Goal: Information Seeking & Learning: Learn about a topic

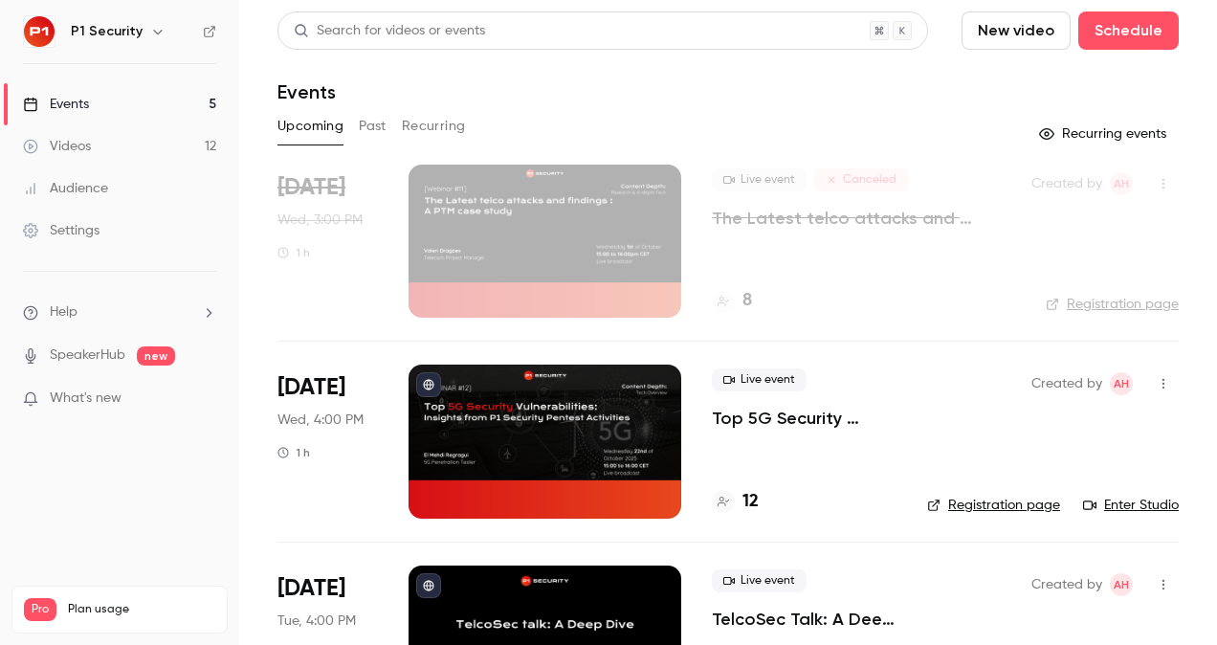
click at [784, 415] on p "Top 5G Security Vulnerabilities: Insights from P1 Security Pentest Activities" at bounding box center [804, 418] width 185 height 23
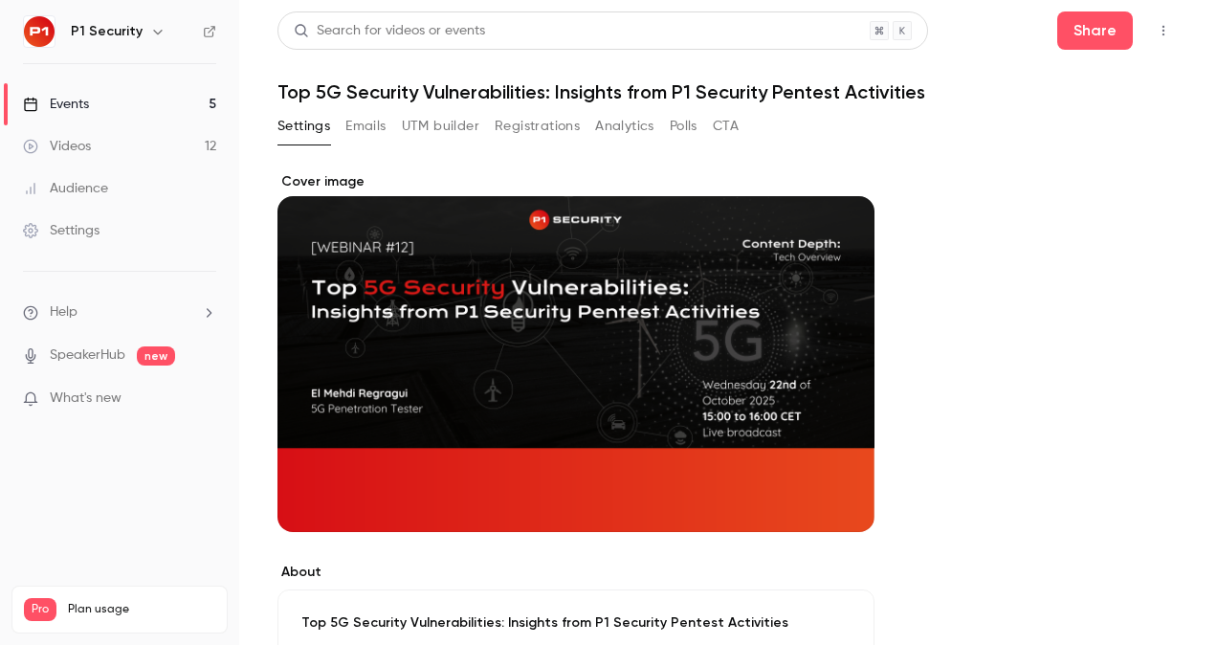
click at [538, 136] on button "Registrations" at bounding box center [537, 126] width 85 height 31
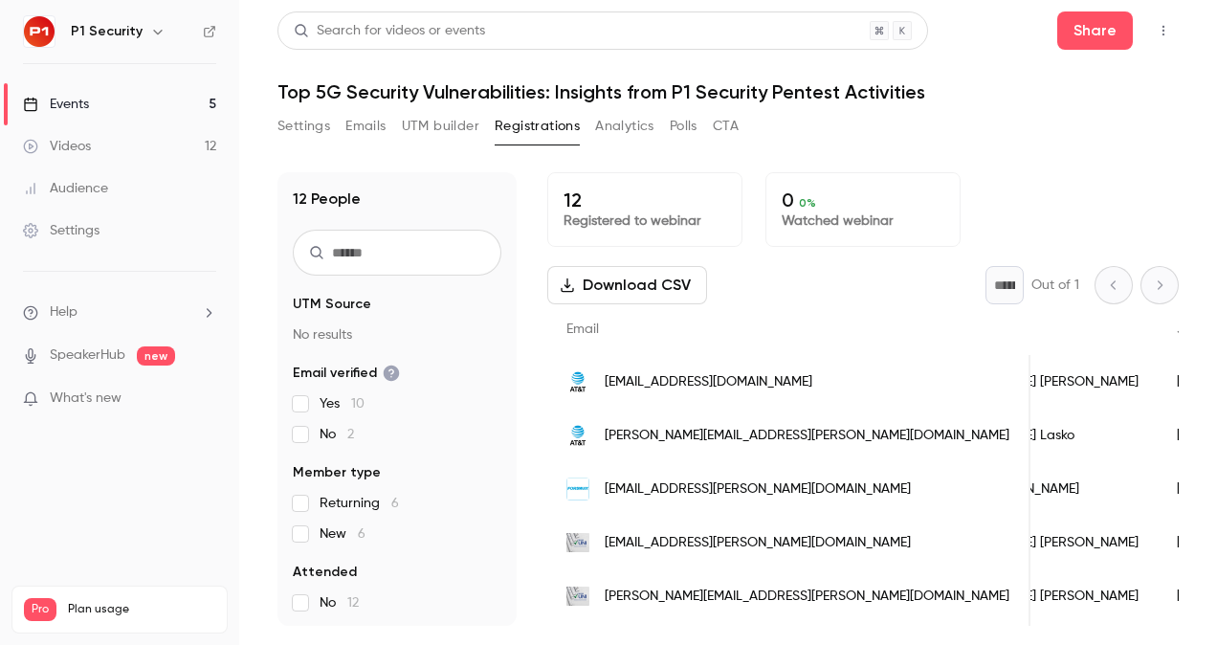
click at [145, 106] on link "Events 5" at bounding box center [119, 104] width 239 height 42
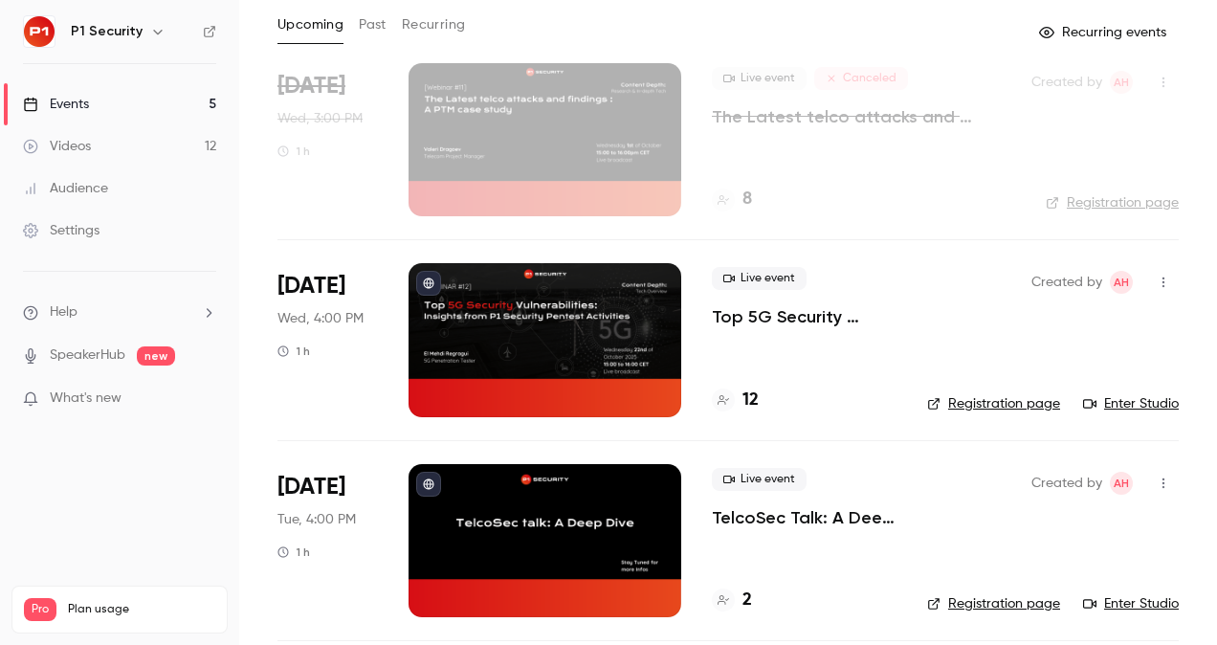
scroll to position [382, 0]
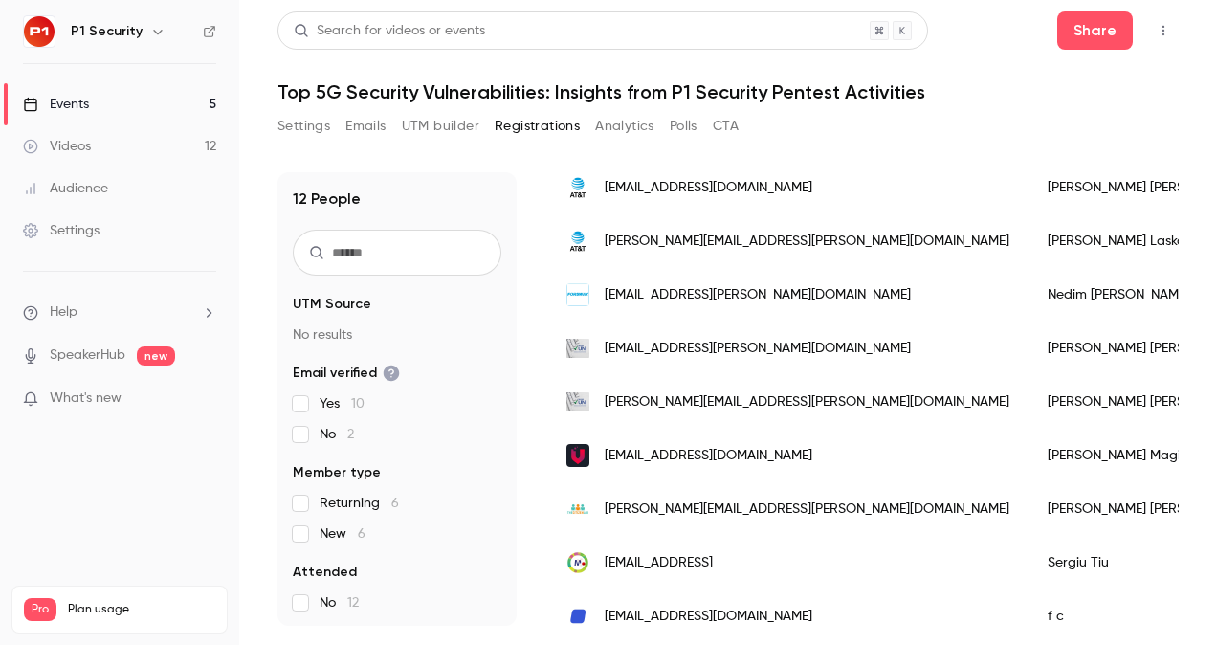
scroll to position [195, 0]
drag, startPoint x: 480, startPoint y: 73, endPoint x: 457, endPoint y: 84, distance: 26.5
click at [480, 73] on header "Search for videos or events Share Top 5G Security Vulnerabilities: Insights fro…" at bounding box center [729, 57] width 902 height 92
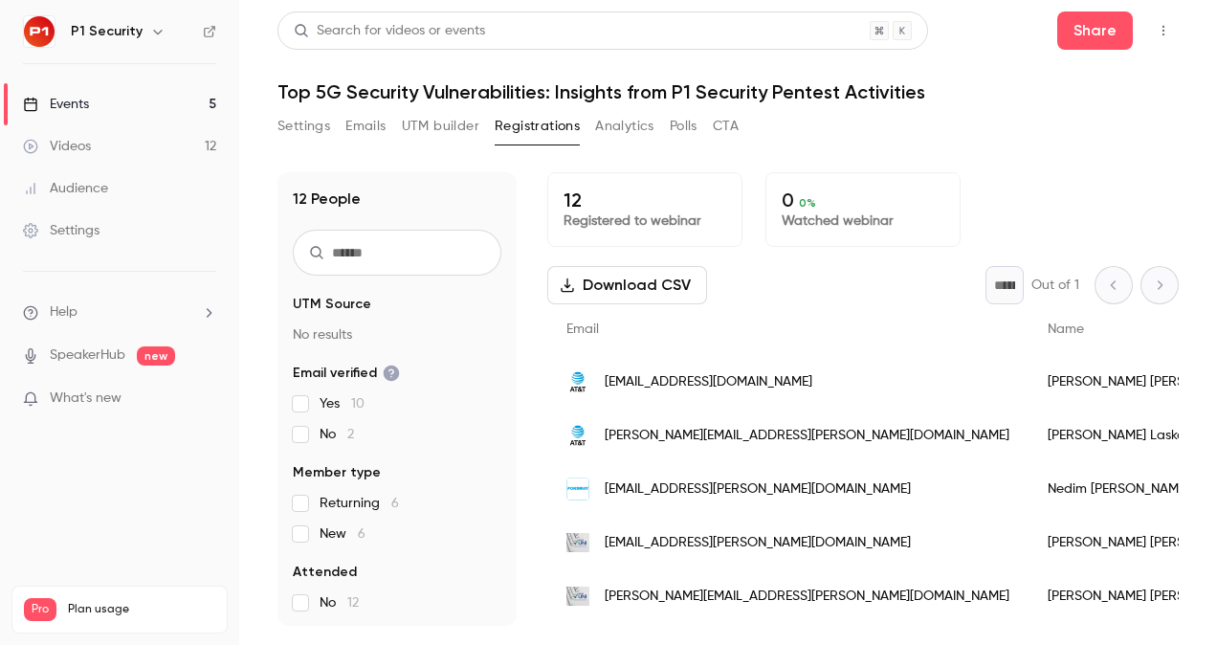
click at [674, 86] on h1 "Top 5G Security Vulnerabilities: Insights from P1 Security Pentest Activities" at bounding box center [729, 91] width 902 height 23
click at [445, 86] on h1 "Top 5G Security Vulnerabilities: Insights from P1 Security Pentest Activities" at bounding box center [729, 91] width 902 height 23
click at [78, 115] on link "Events 5" at bounding box center [119, 104] width 239 height 42
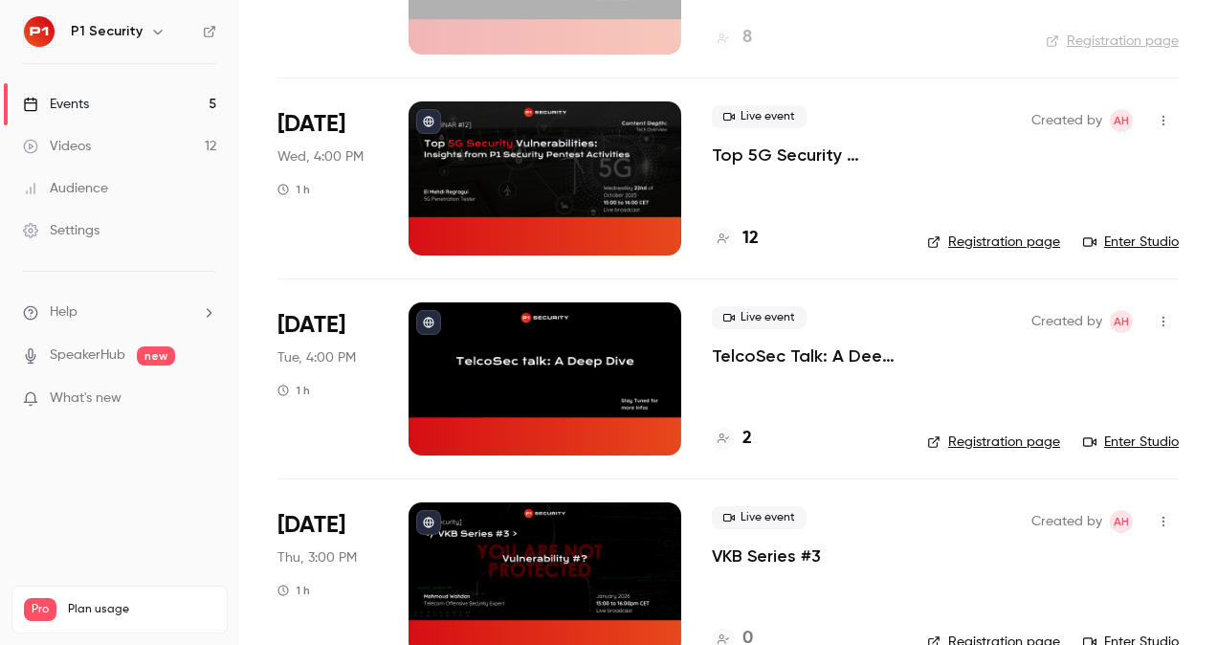
scroll to position [324, 0]
